Goal: Navigation & Orientation: Find specific page/section

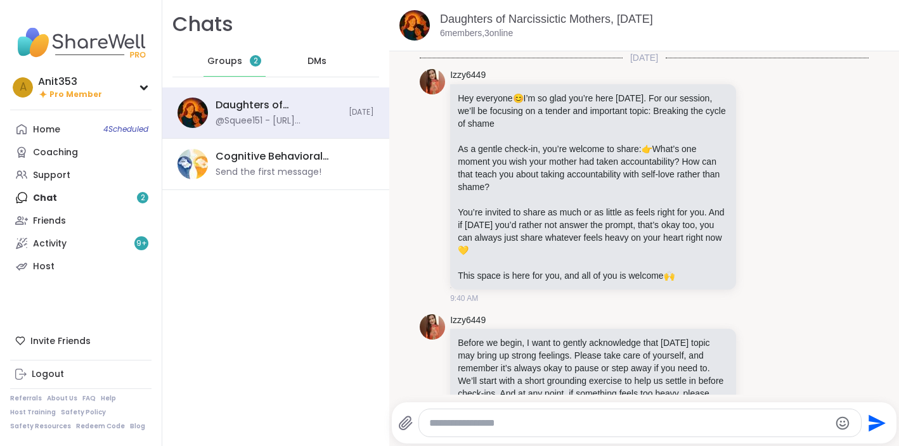
click at [230, 62] on span "Groups" at bounding box center [224, 61] width 35 height 13
click at [292, 106] on div "Daughters of Narcissictic Mothers, Oct 06" at bounding box center [277, 105] width 125 height 14
click at [74, 119] on link "Home 4 Scheduled" at bounding box center [80, 129] width 141 height 23
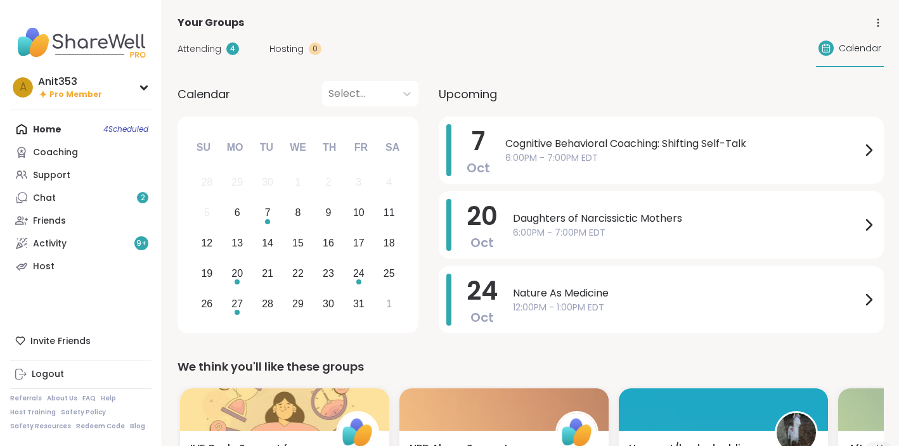
click at [343, 93] on div at bounding box center [358, 94] width 61 height 18
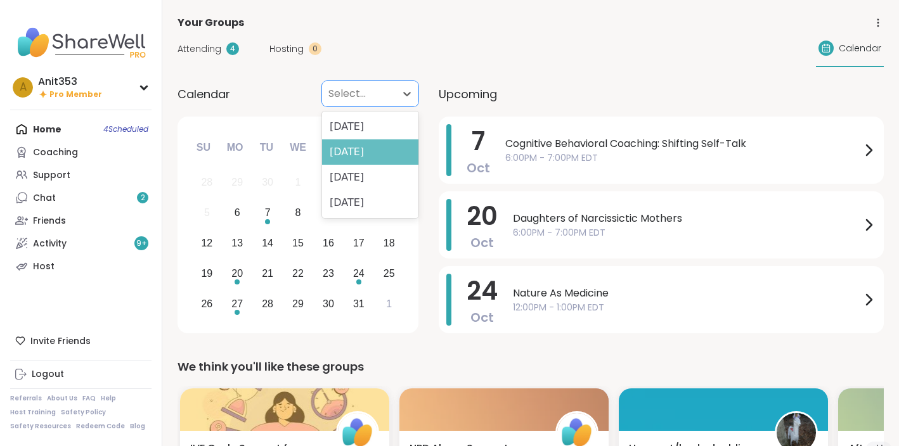
click at [355, 149] on div "November 2025" at bounding box center [370, 151] width 96 height 25
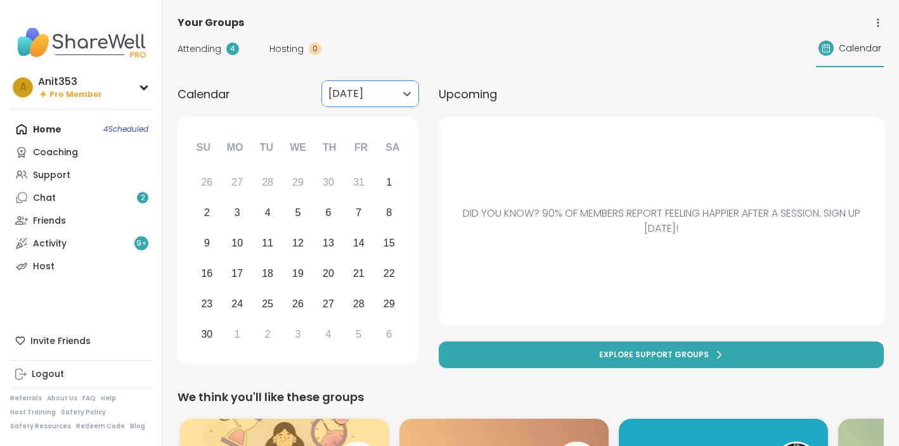
click at [355, 95] on div at bounding box center [358, 94] width 61 height 18
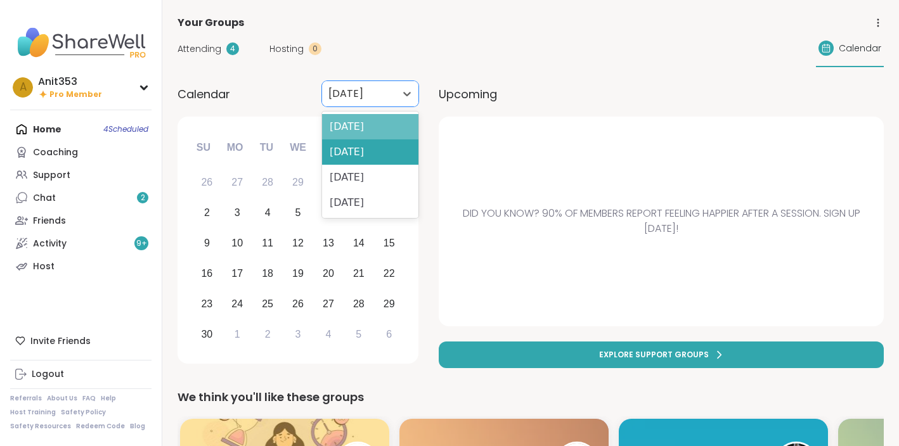
click at [352, 127] on div "October 2025" at bounding box center [370, 126] width 96 height 25
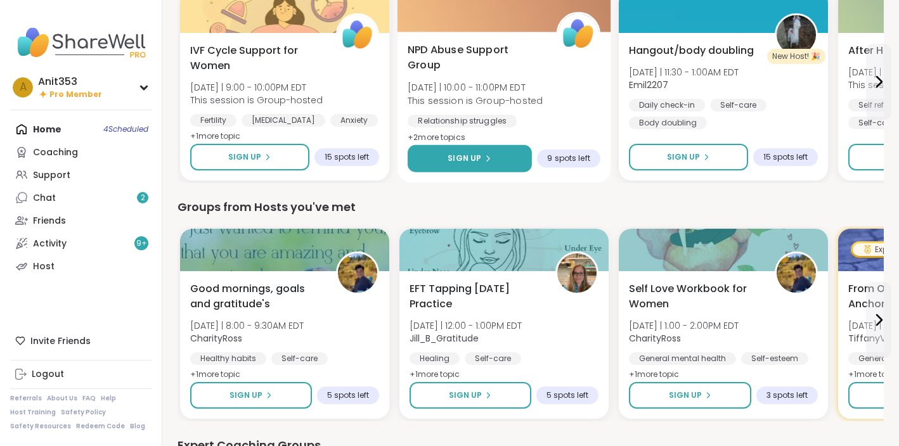
scroll to position [491, 0]
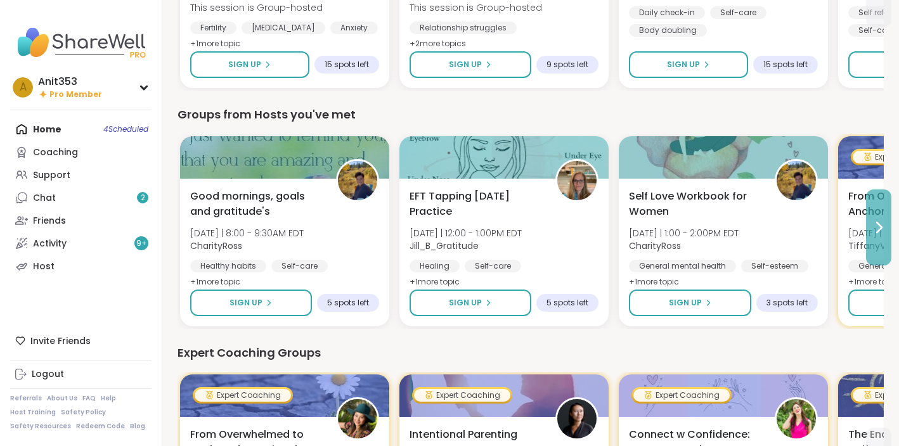
click at [881, 228] on icon at bounding box center [879, 227] width 5 height 10
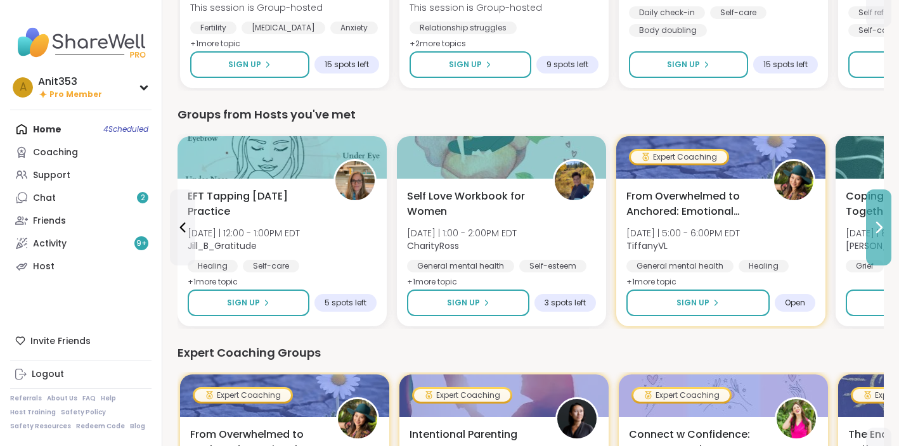
click at [880, 228] on icon at bounding box center [879, 227] width 5 height 10
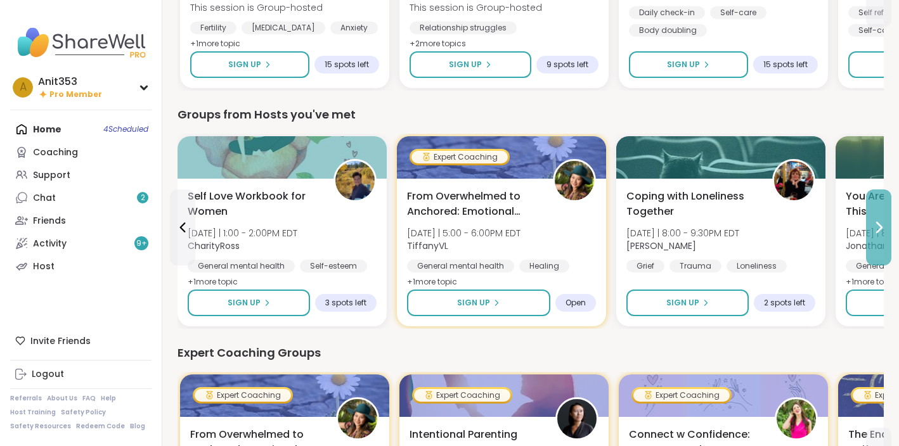
click at [880, 228] on icon at bounding box center [879, 227] width 5 height 10
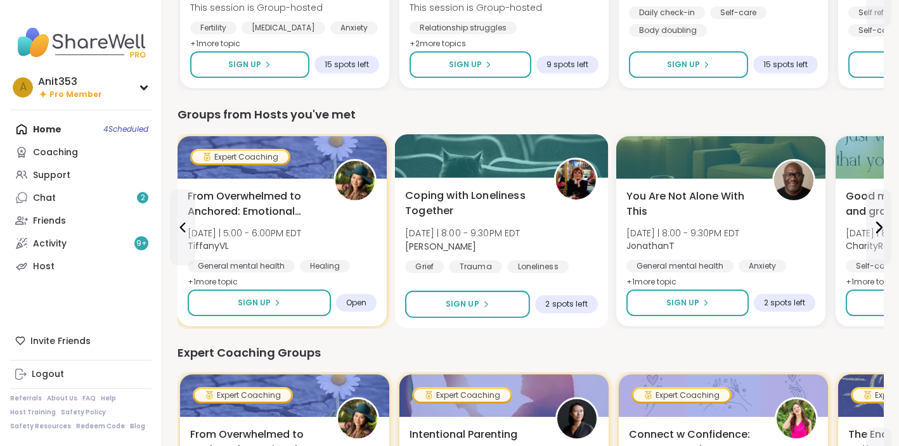
click at [447, 195] on span "Coping with Loneliness Together" at bounding box center [472, 203] width 134 height 31
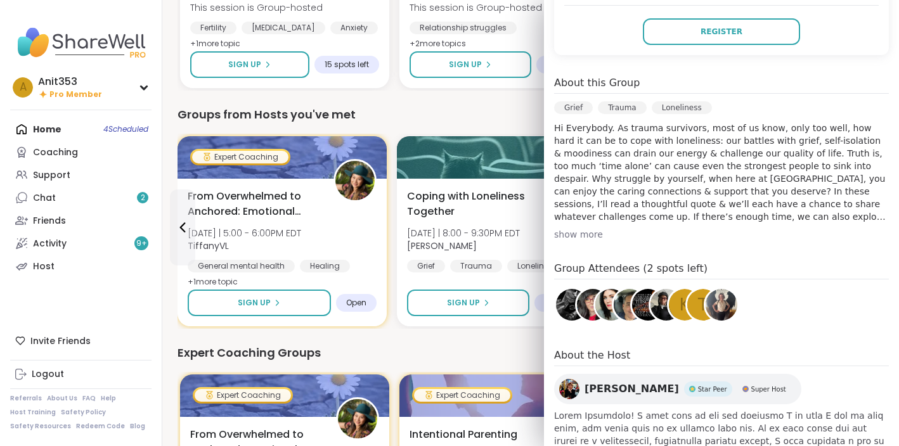
scroll to position [347, 0]
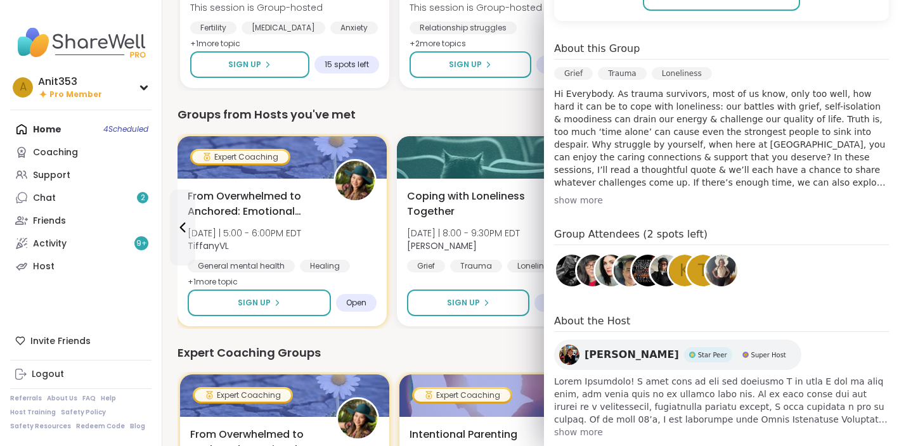
click at [724, 255] on img at bounding box center [721, 271] width 32 height 32
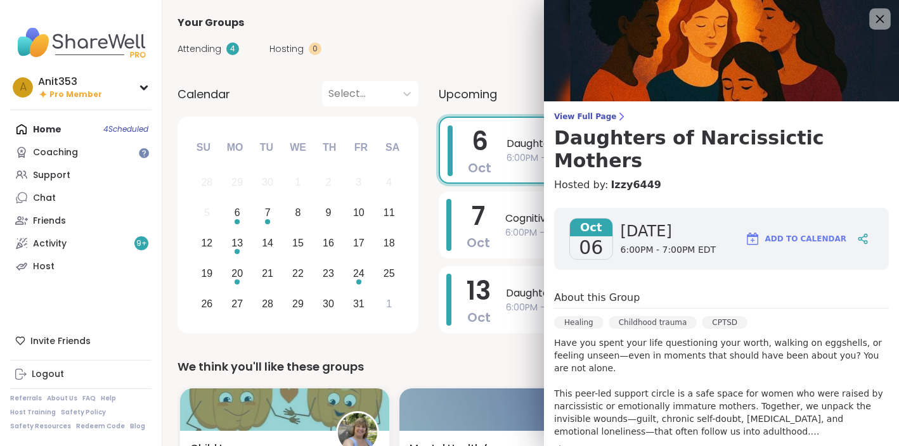
click at [878, 21] on icon at bounding box center [879, 19] width 16 height 16
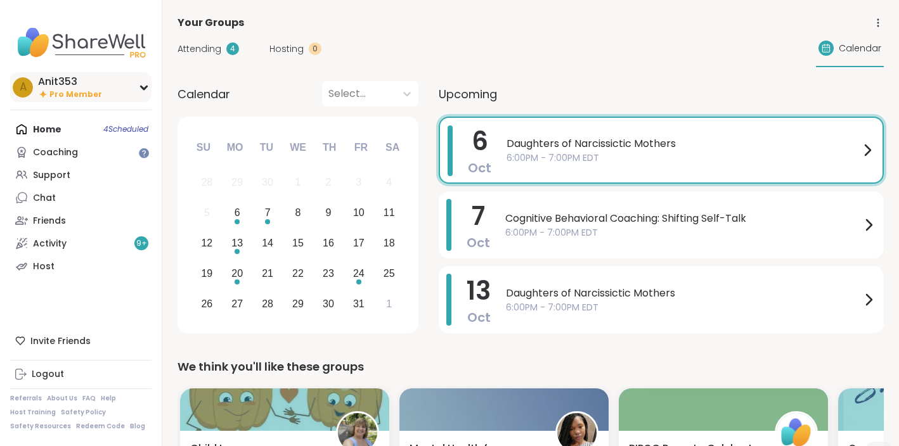
click at [79, 84] on div "Anit353" at bounding box center [70, 82] width 64 height 14
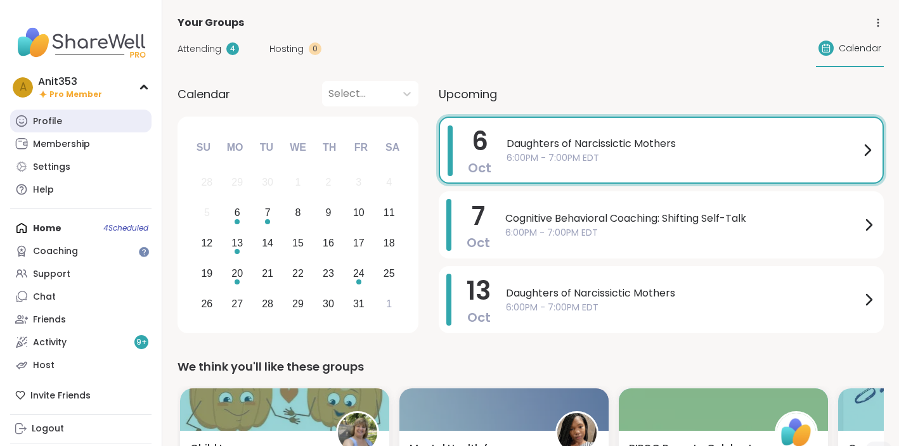
click at [67, 123] on link "Profile" at bounding box center [80, 121] width 141 height 23
